Goal: Information Seeking & Learning: Learn about a topic

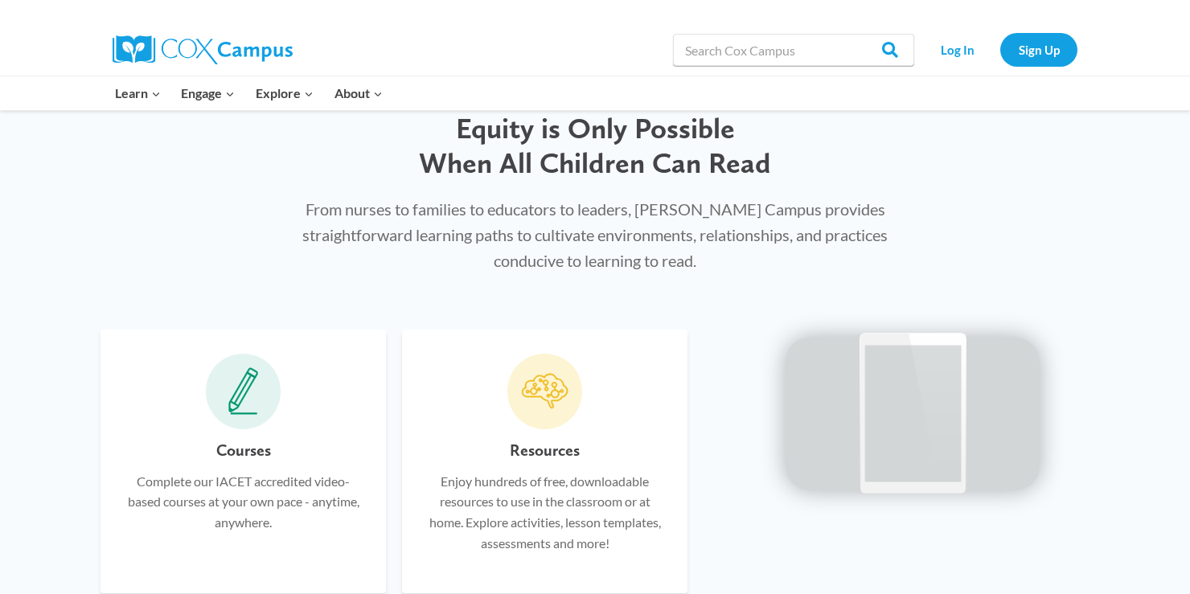
scroll to position [752, 0]
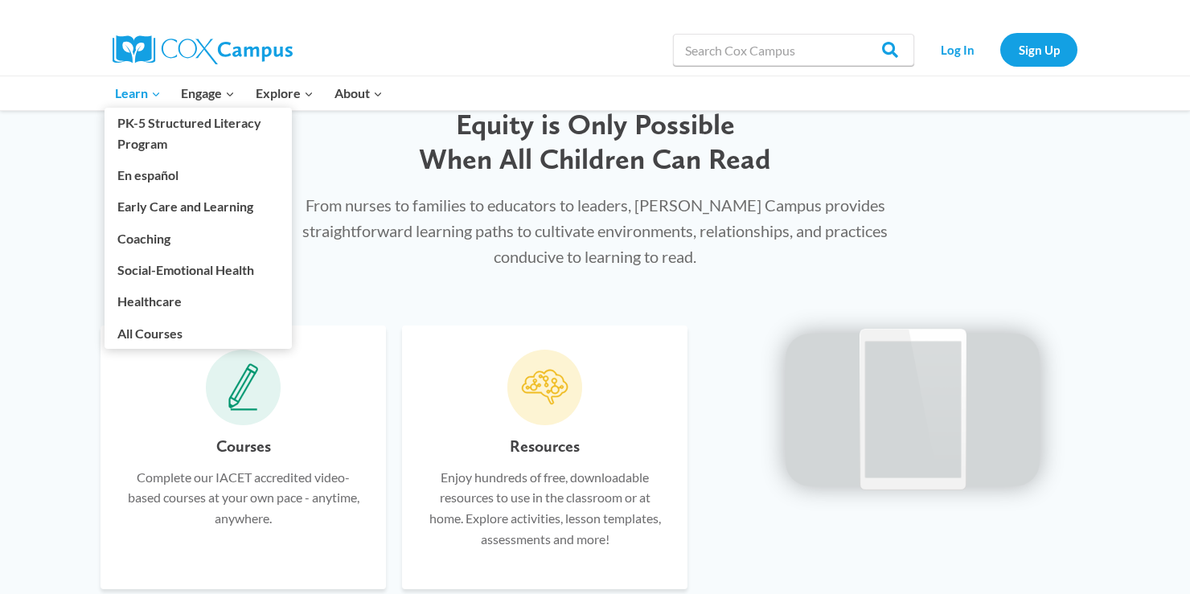
click at [141, 100] on span "Learn Expand" at bounding box center [138, 93] width 46 height 21
click at [150, 130] on link "PK-5 Structured Literacy Program" at bounding box center [198, 133] width 187 height 51
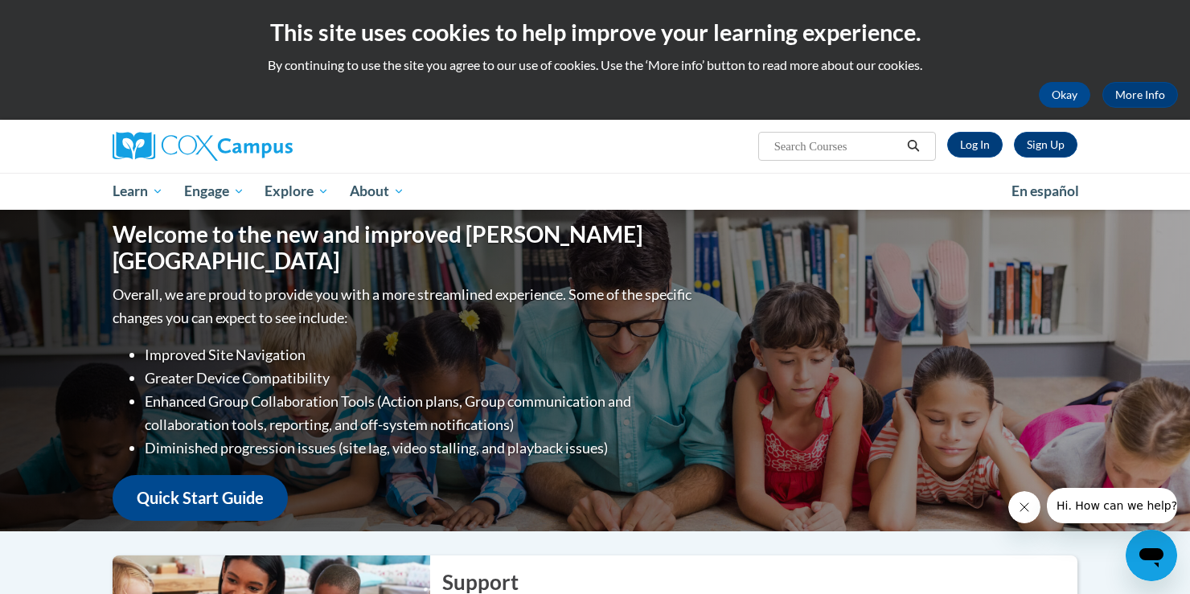
click at [823, 151] on input "Search..." at bounding box center [837, 146] width 129 height 19
type input "PAT"
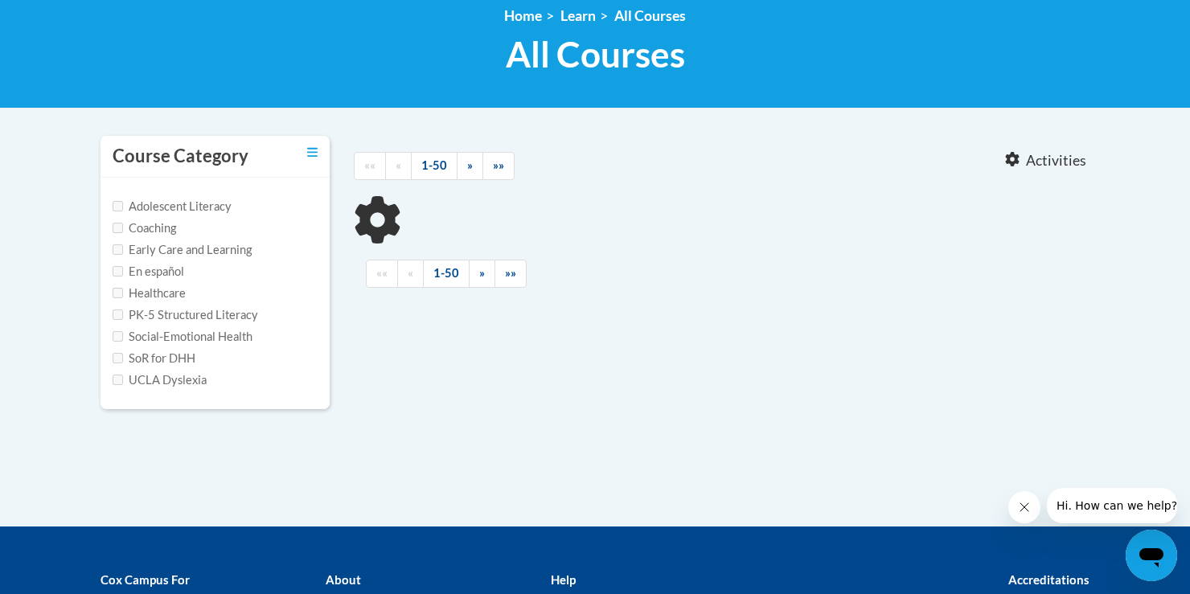
type input "PAT"
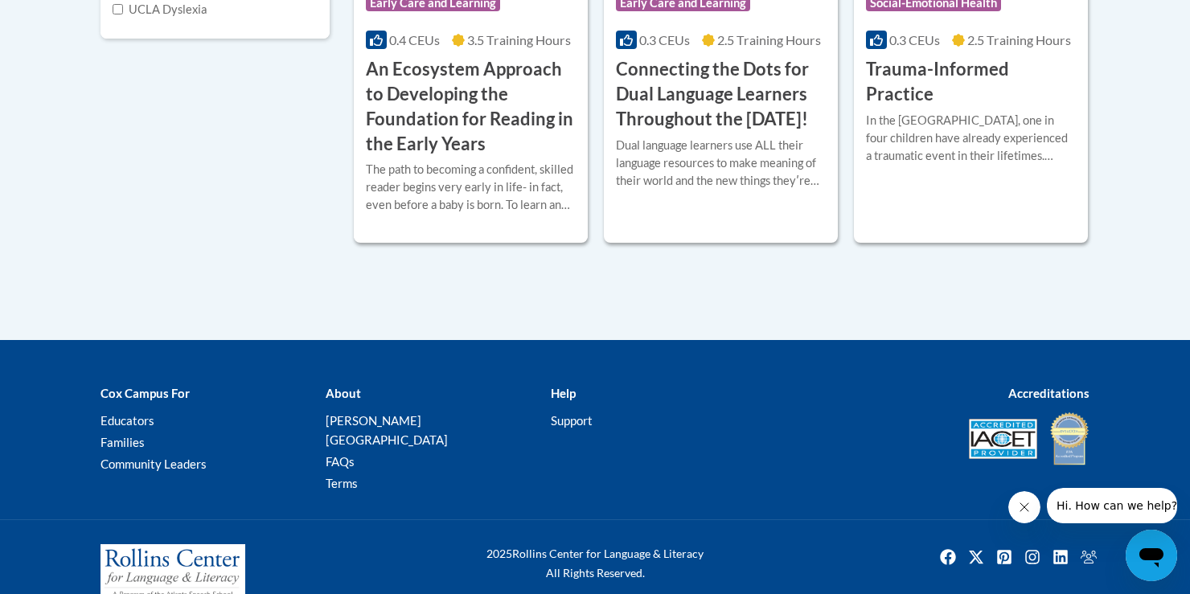
scroll to position [608, 0]
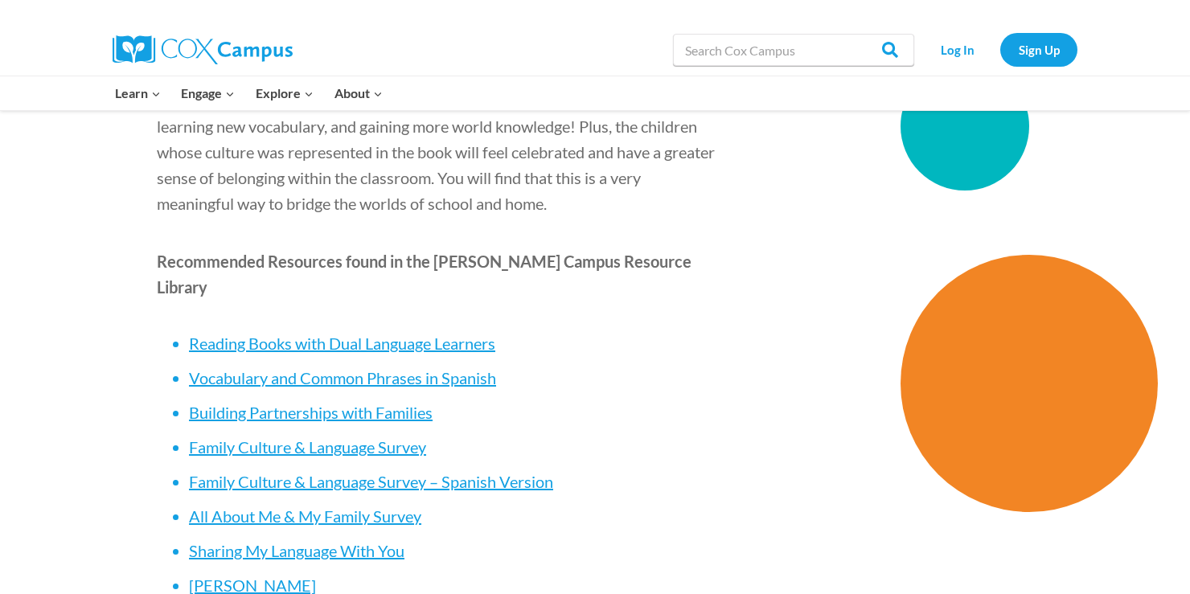
scroll to position [4416, 0]
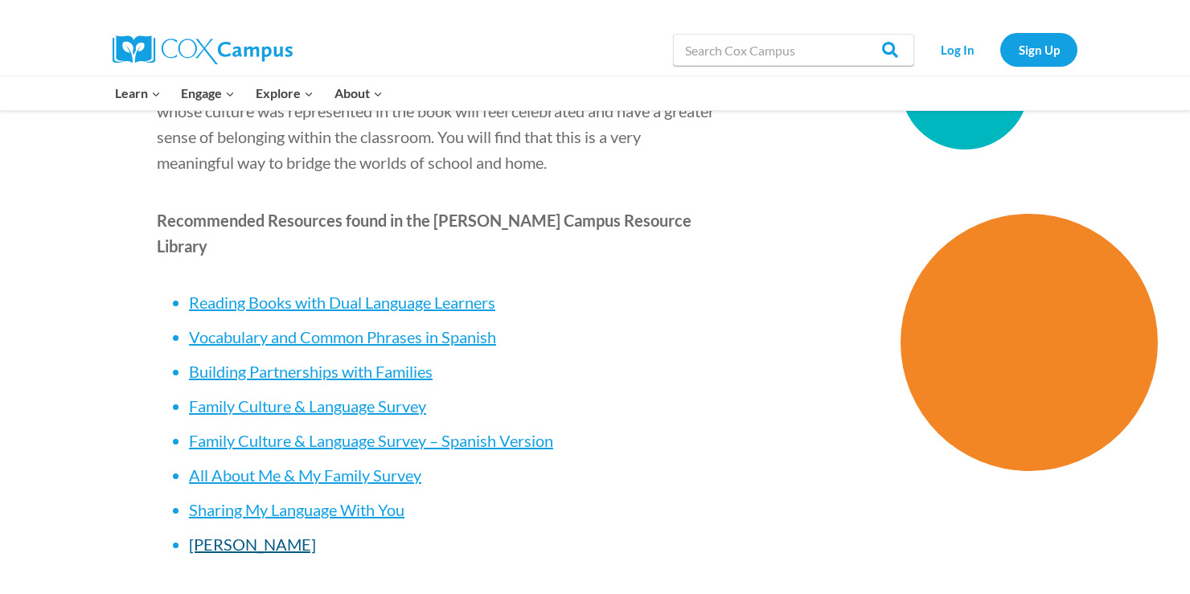
click at [240, 535] on span "PAT Poster" at bounding box center [252, 544] width 127 height 19
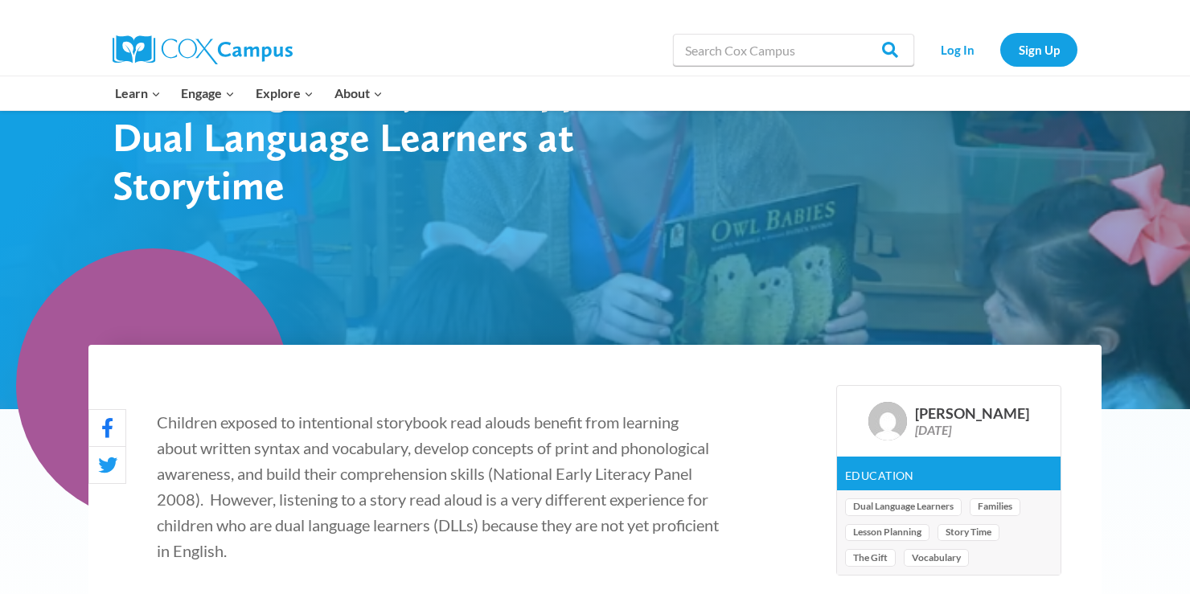
scroll to position [86, 0]
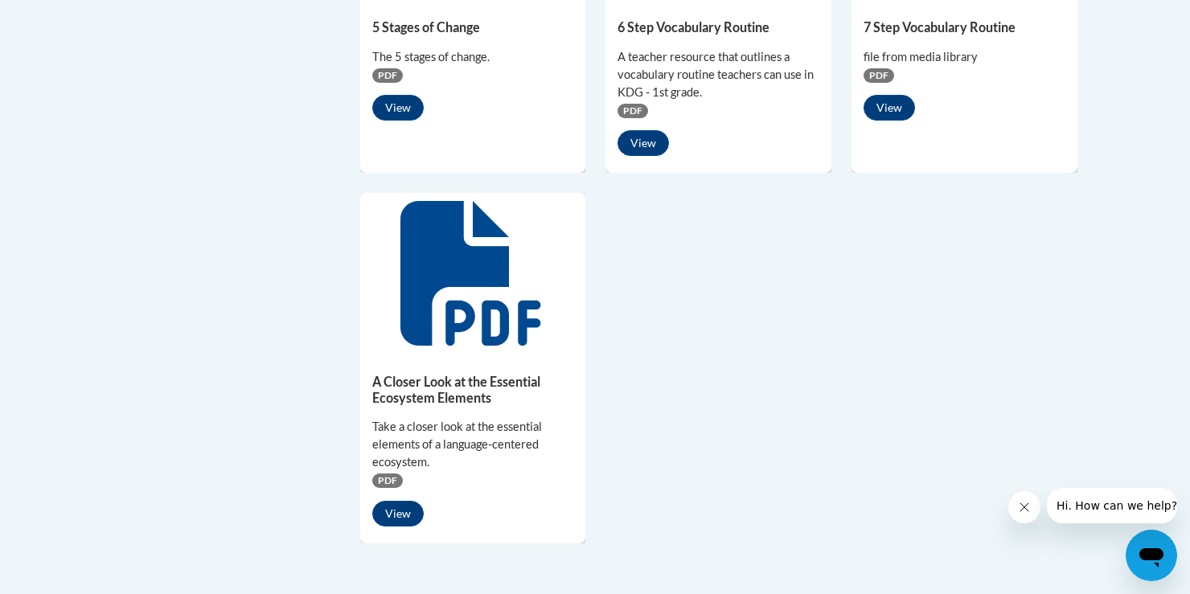
scroll to position [1374, 0]
